Goal: Information Seeking & Learning: Learn about a topic

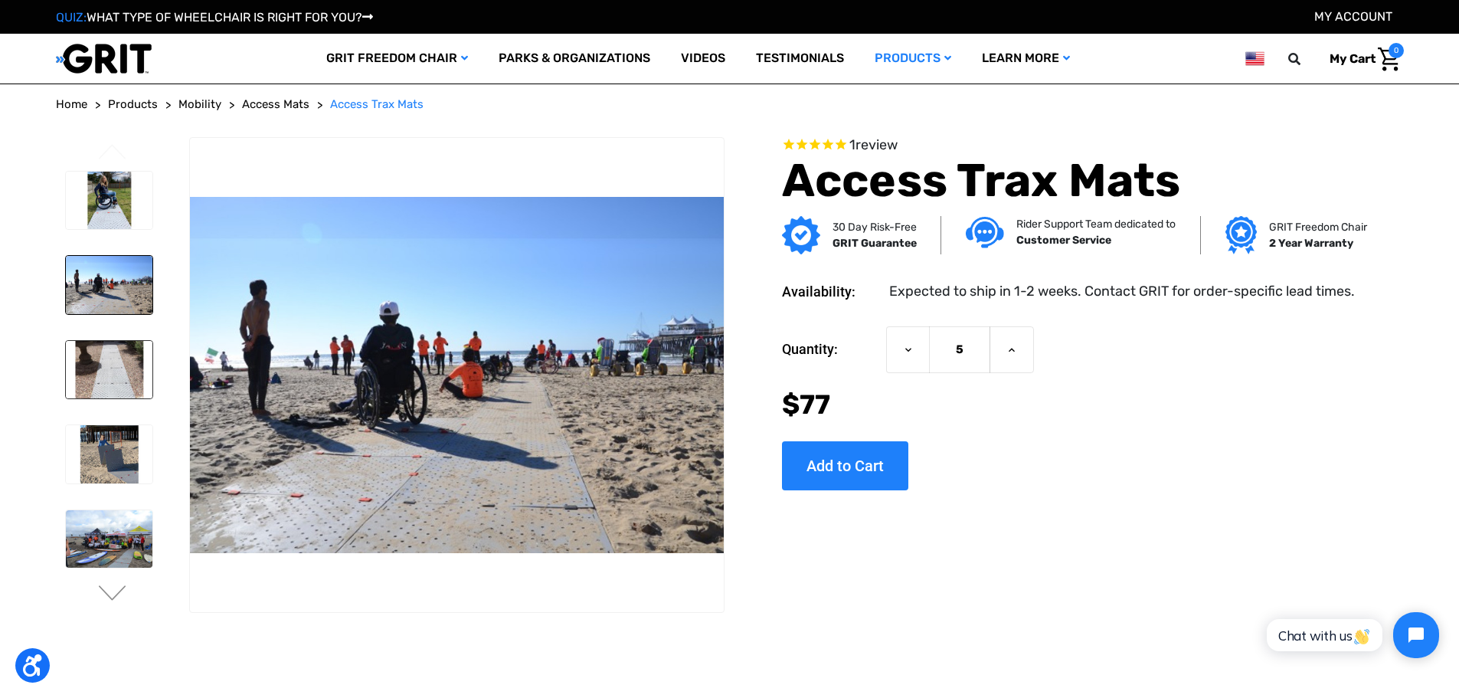
click at [110, 370] on img at bounding box center [109, 370] width 87 height 58
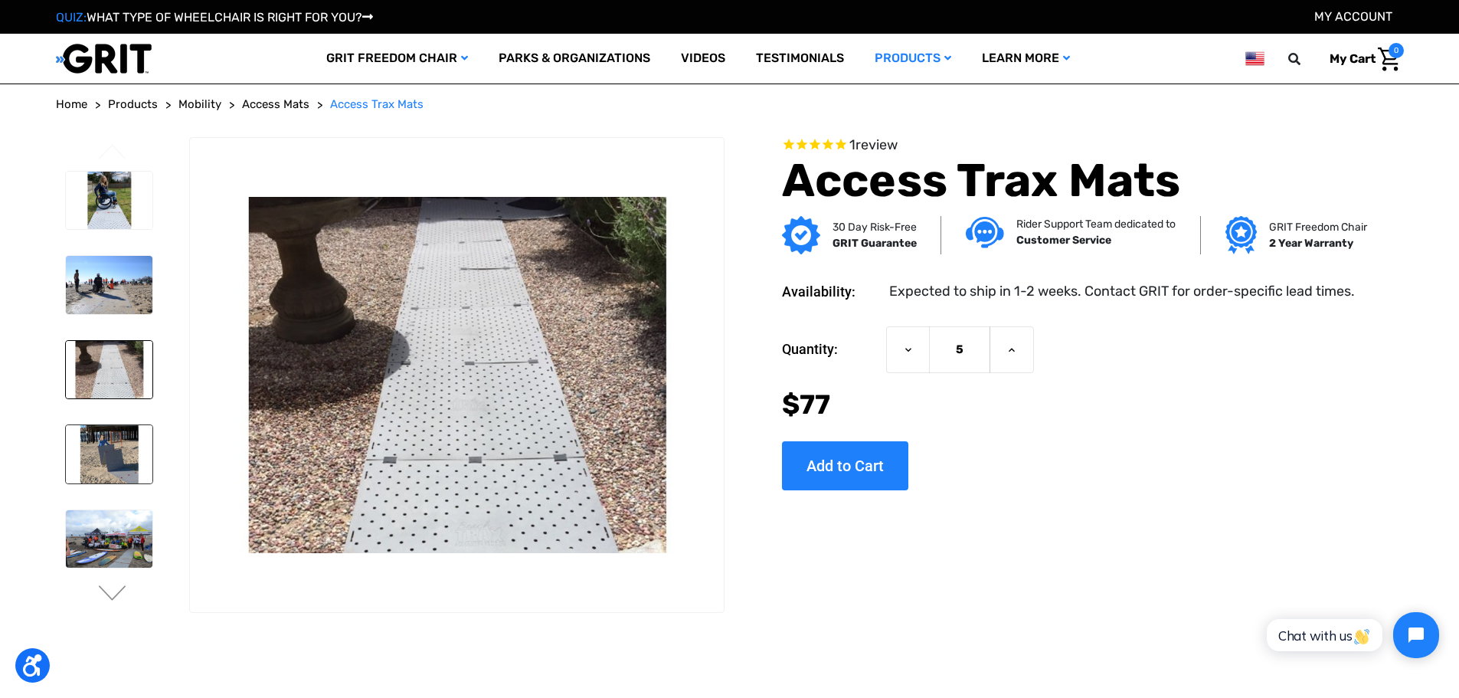
click at [112, 444] on img at bounding box center [109, 454] width 87 height 58
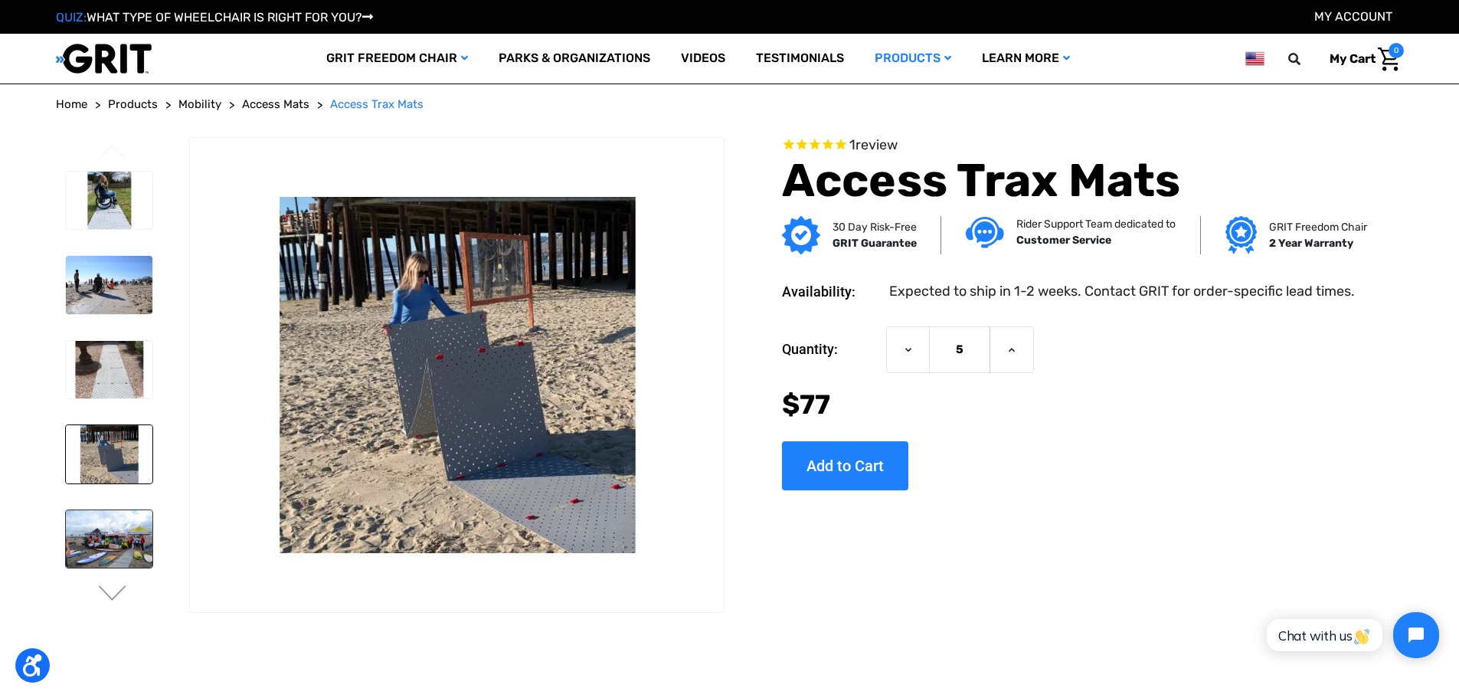
click at [110, 531] on img at bounding box center [109, 539] width 87 height 58
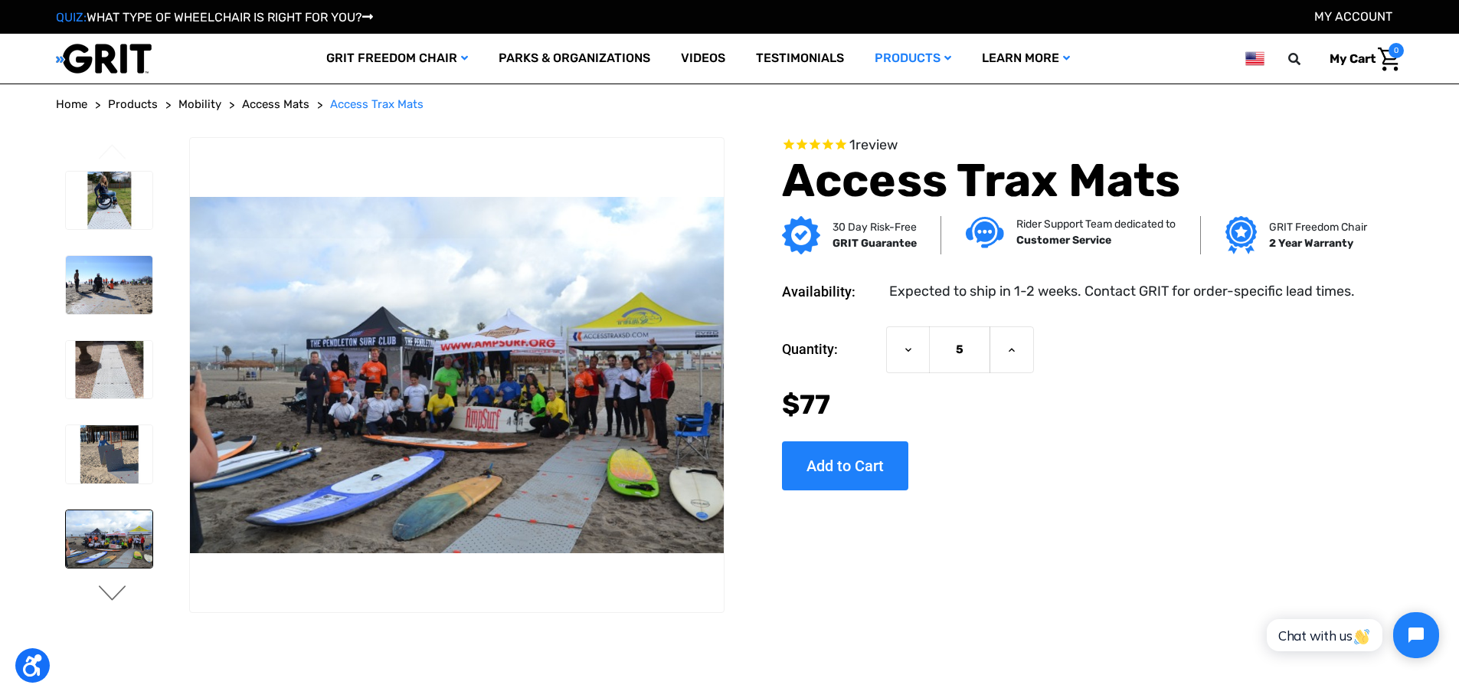
click at [113, 587] on button "Next" at bounding box center [112, 594] width 32 height 18
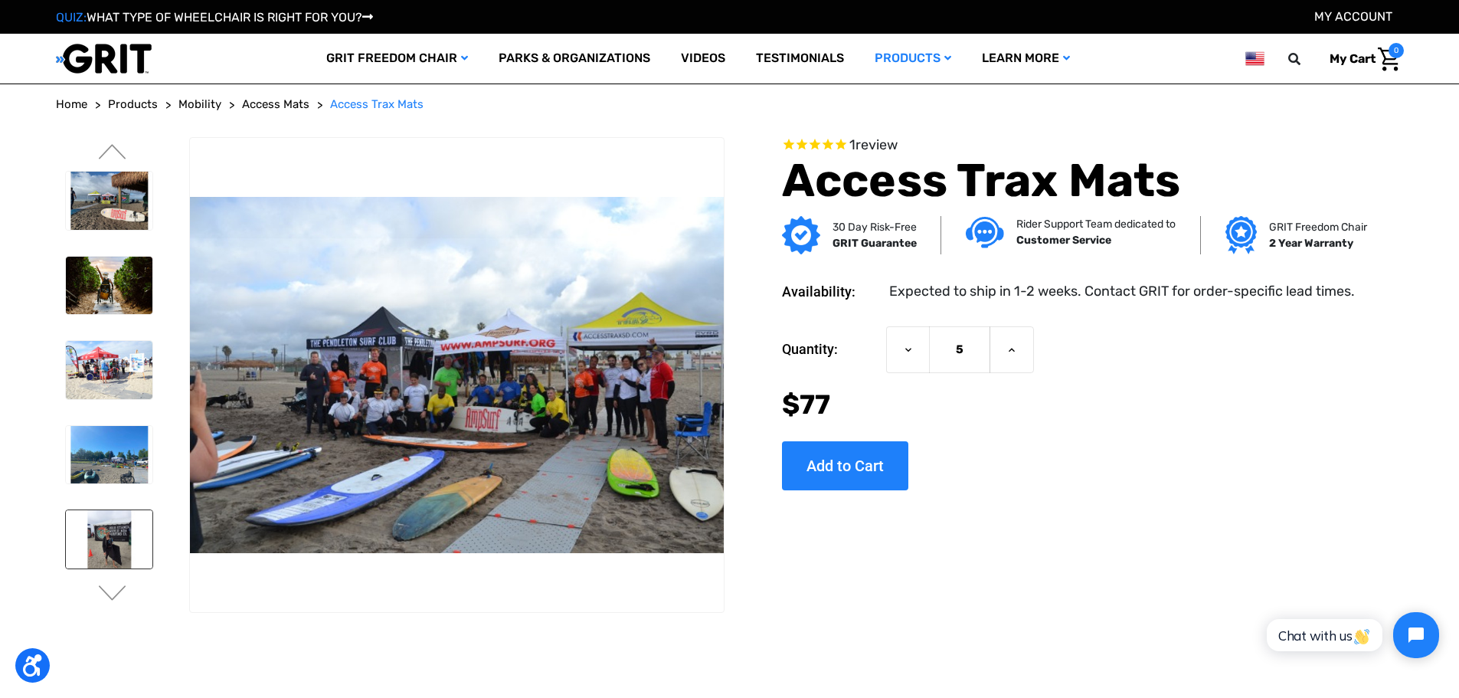
click at [111, 548] on img at bounding box center [109, 539] width 87 height 58
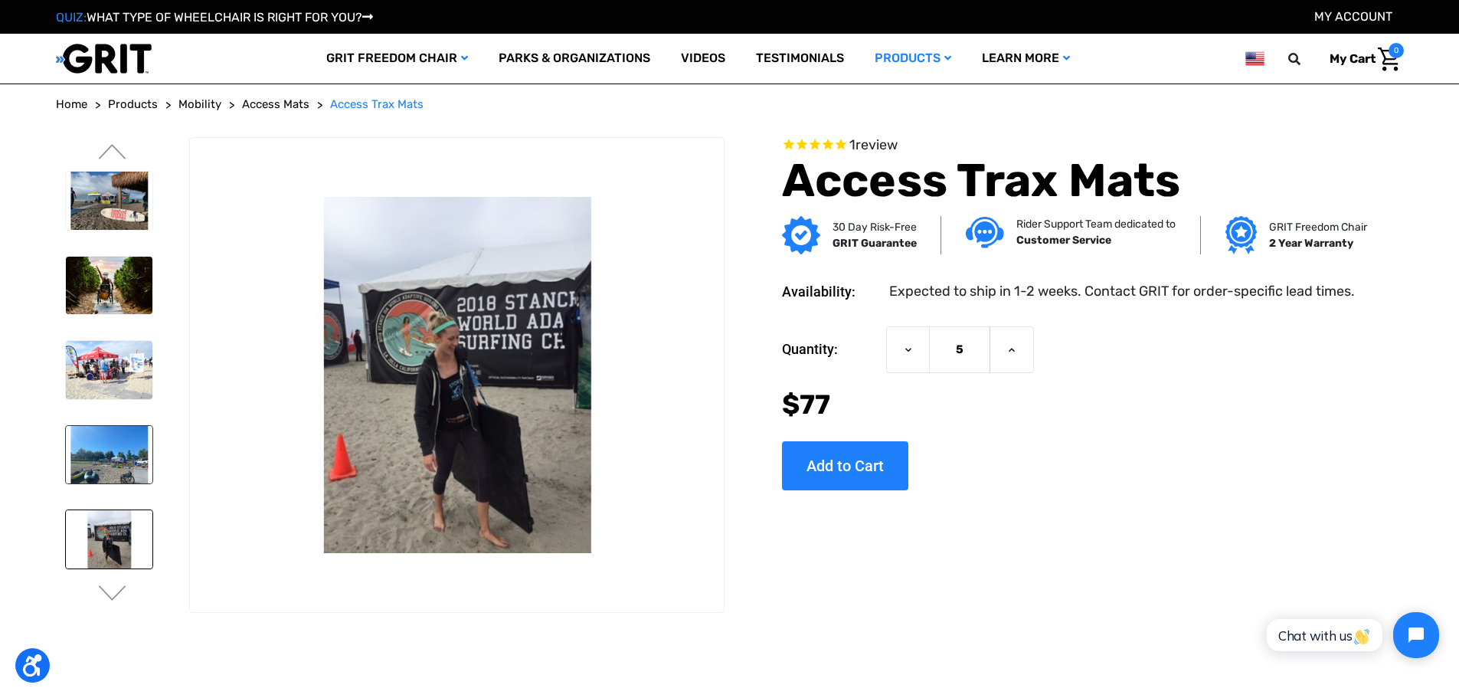
click at [106, 473] on img at bounding box center [109, 455] width 87 height 58
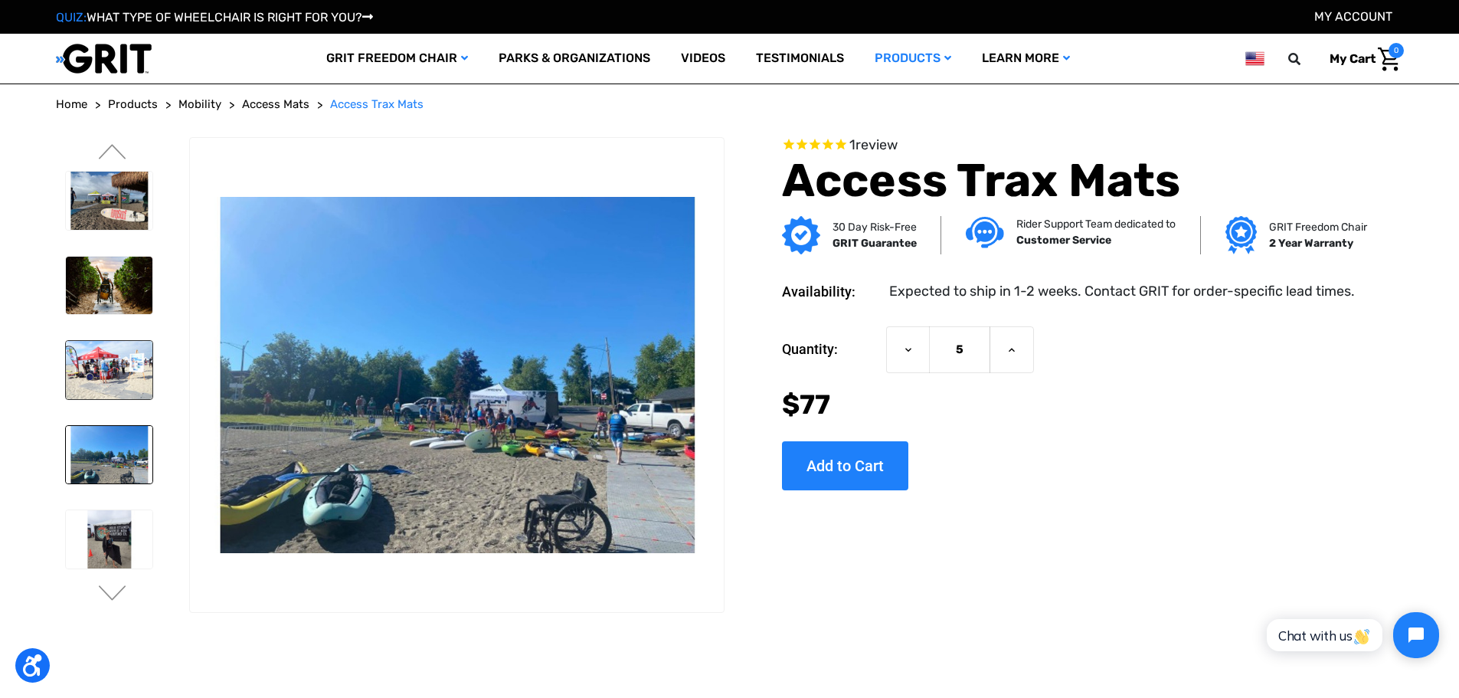
click at [110, 378] on img at bounding box center [109, 370] width 87 height 58
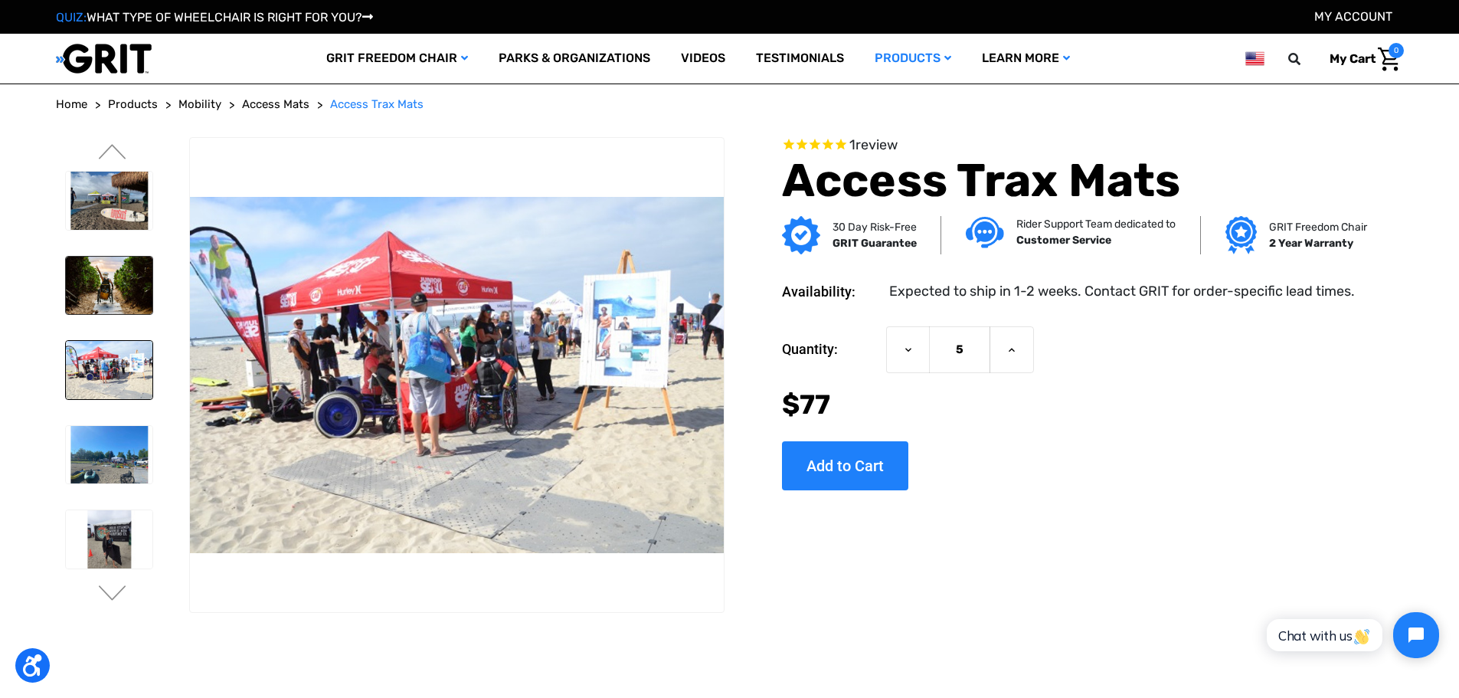
click at [105, 315] on link at bounding box center [109, 286] width 88 height 60
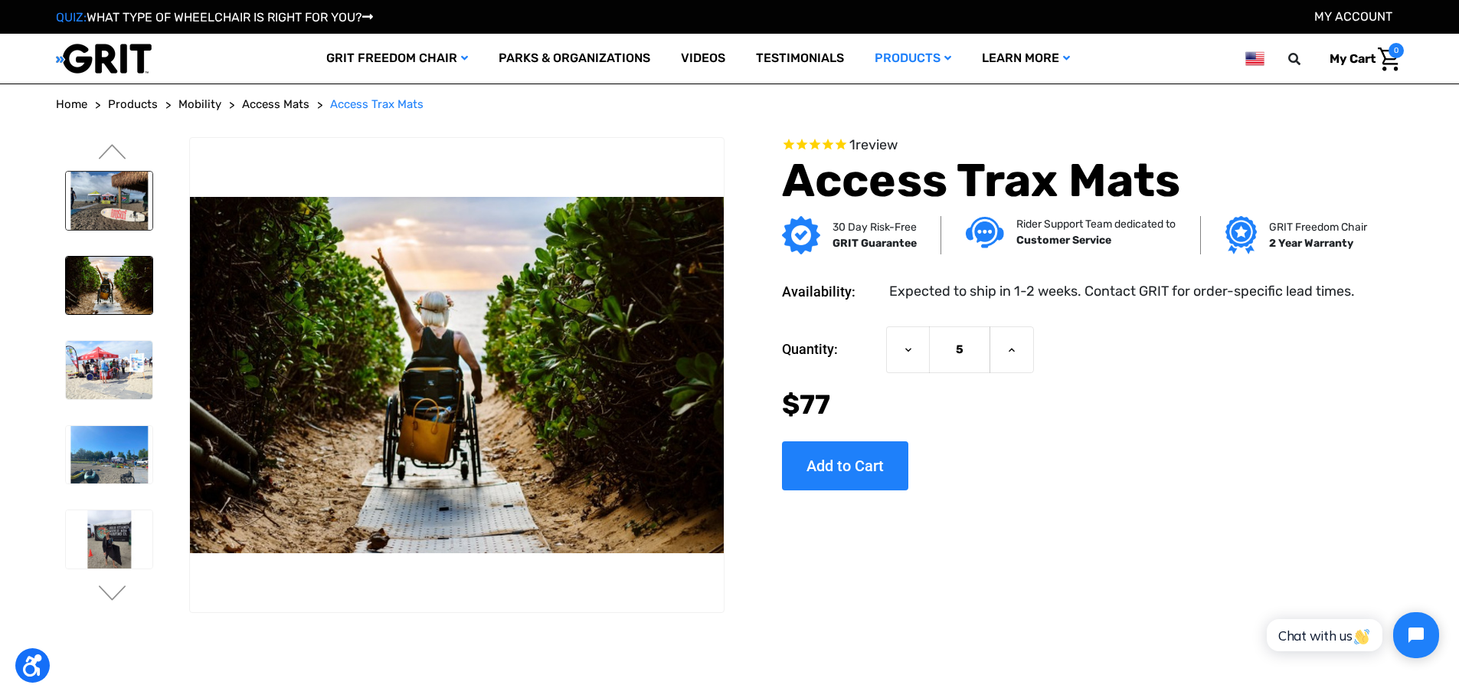
click at [90, 214] on img at bounding box center [109, 201] width 87 height 58
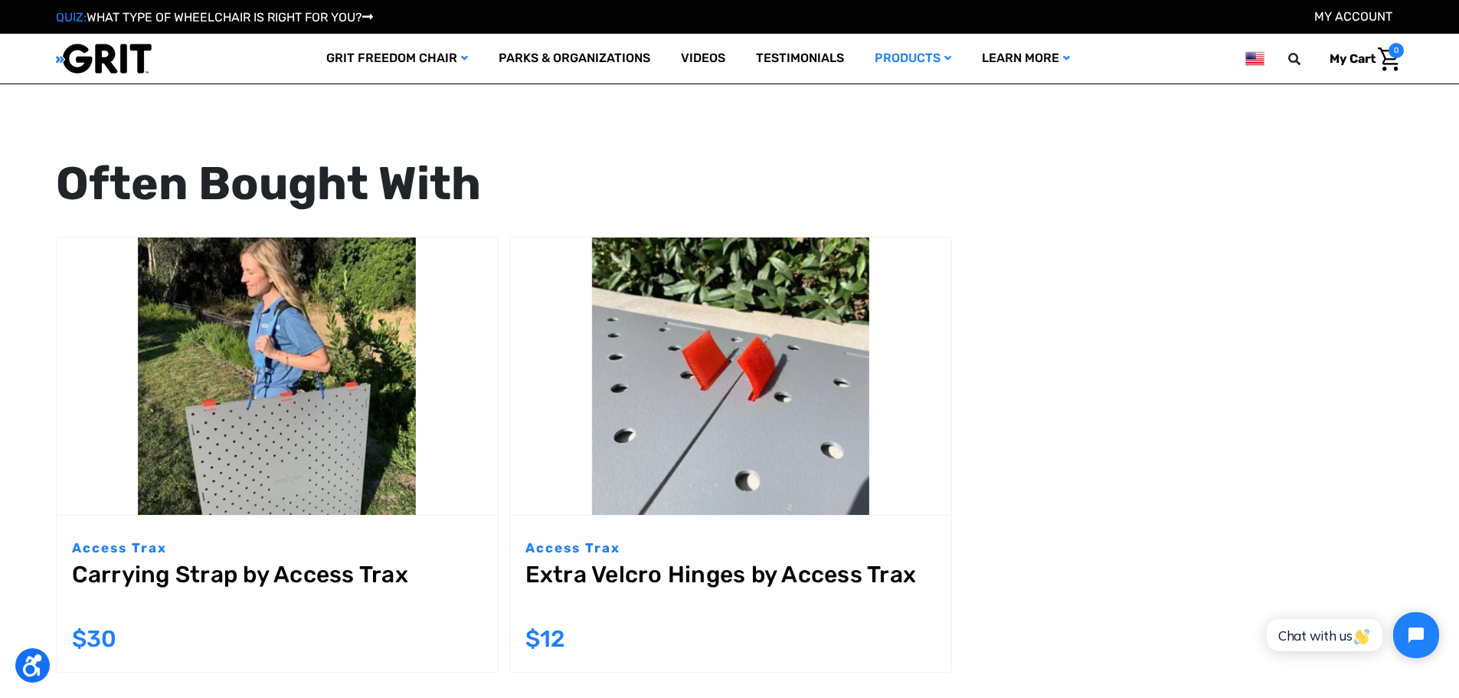
scroll to position [1800, 0]
